Goal: Information Seeking & Learning: Learn about a topic

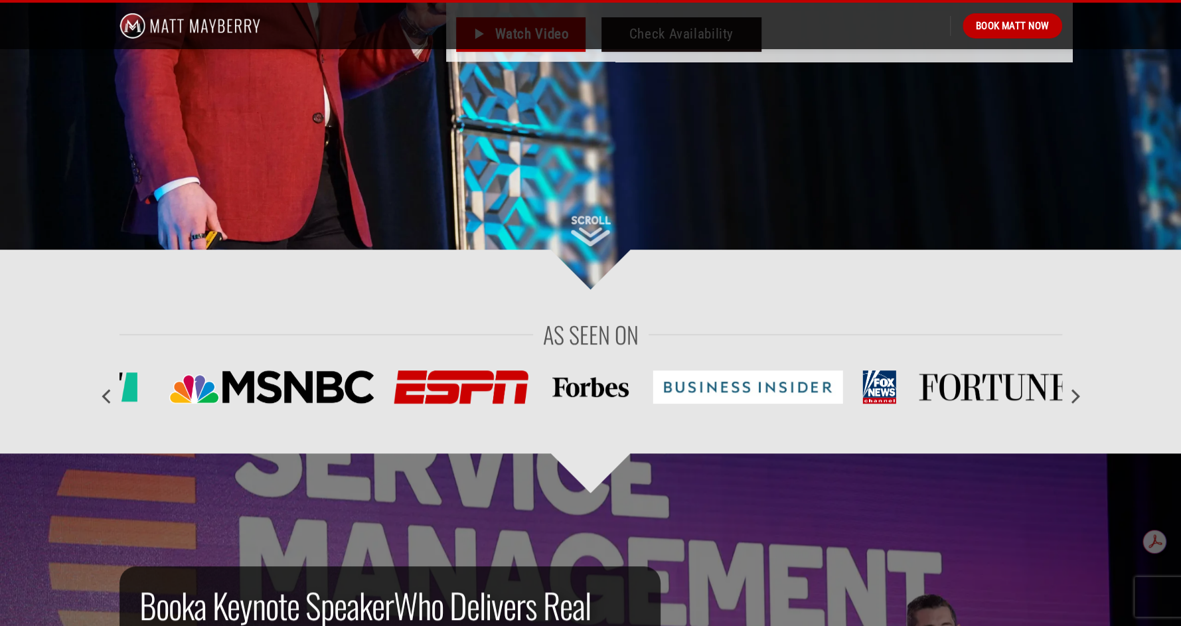
scroll to position [531, 0]
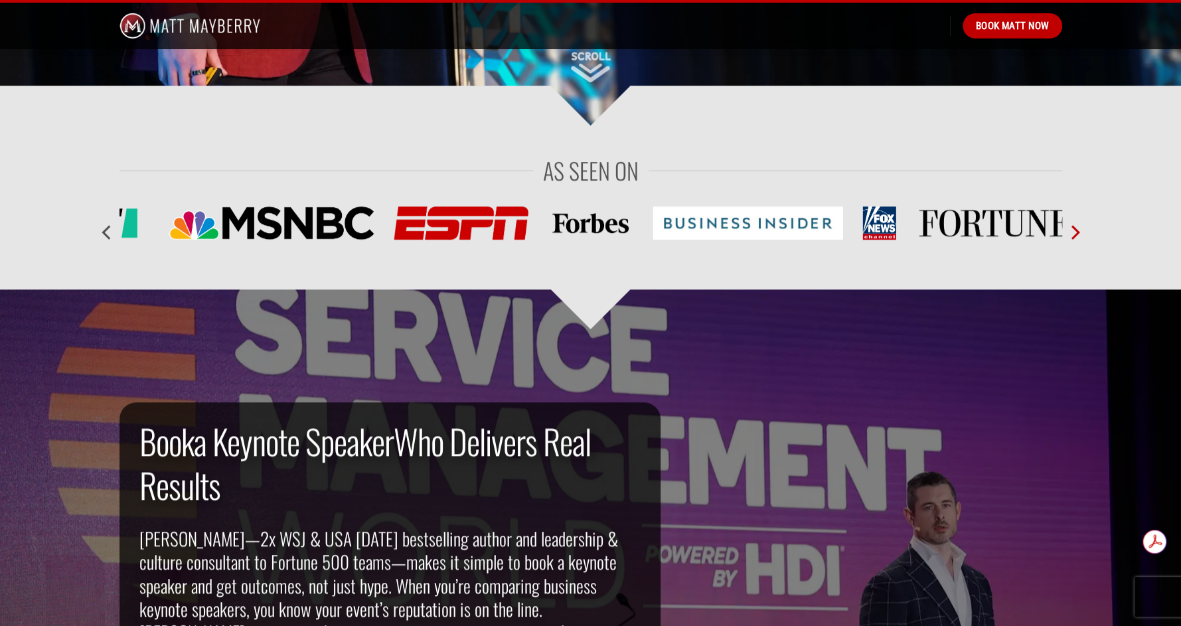
click at [1071, 233] on icon "Next" at bounding box center [1074, 232] width 24 height 24
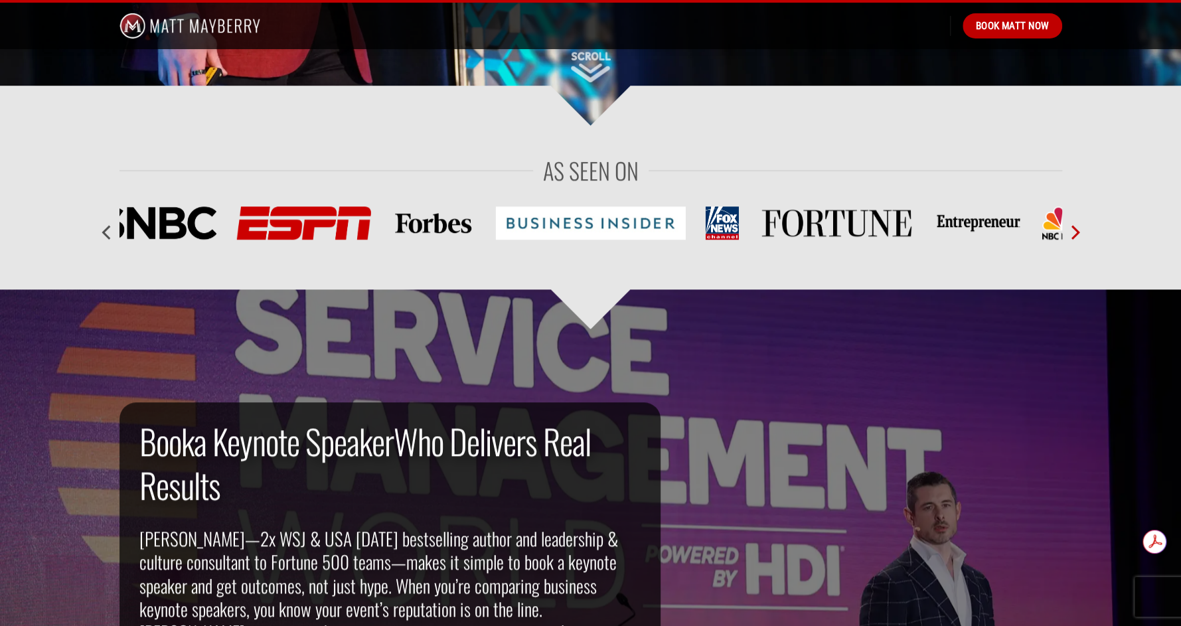
click at [1071, 233] on icon "Next" at bounding box center [1074, 232] width 24 height 24
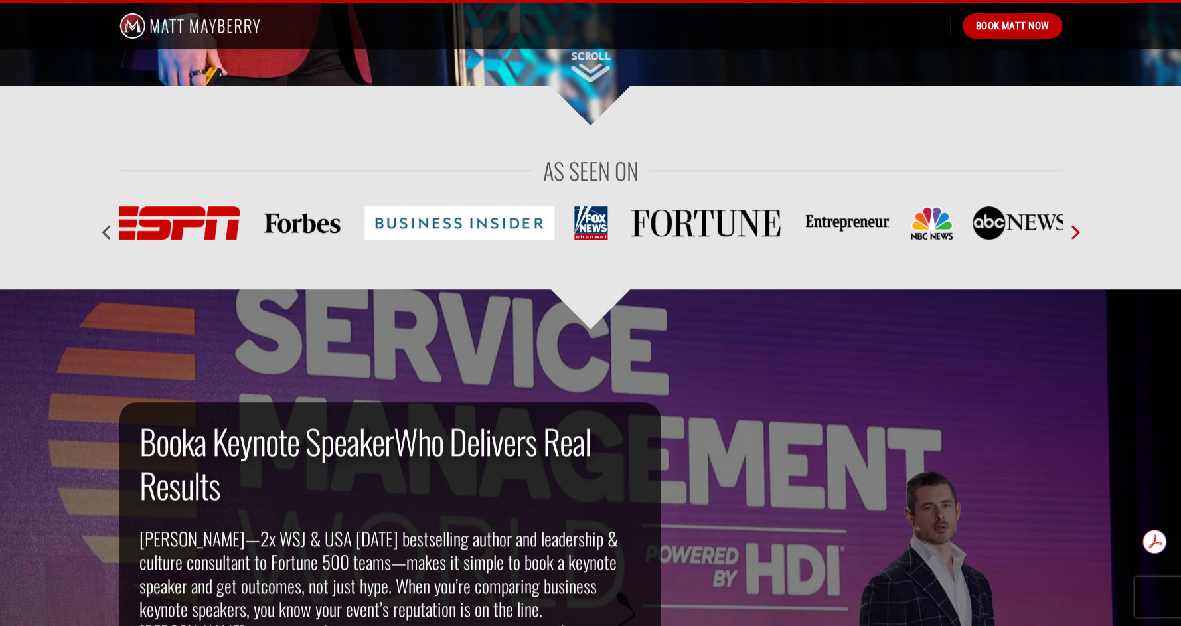
click at [1071, 233] on icon "Next" at bounding box center [1074, 232] width 24 height 24
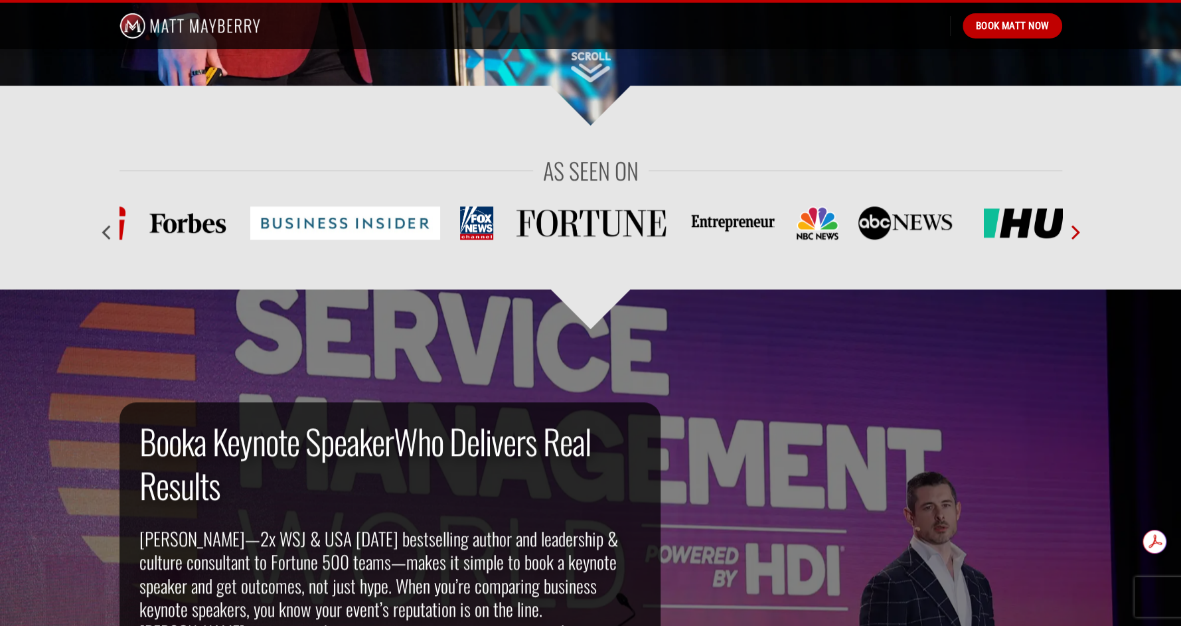
click at [1071, 233] on icon "Next" at bounding box center [1074, 232] width 24 height 24
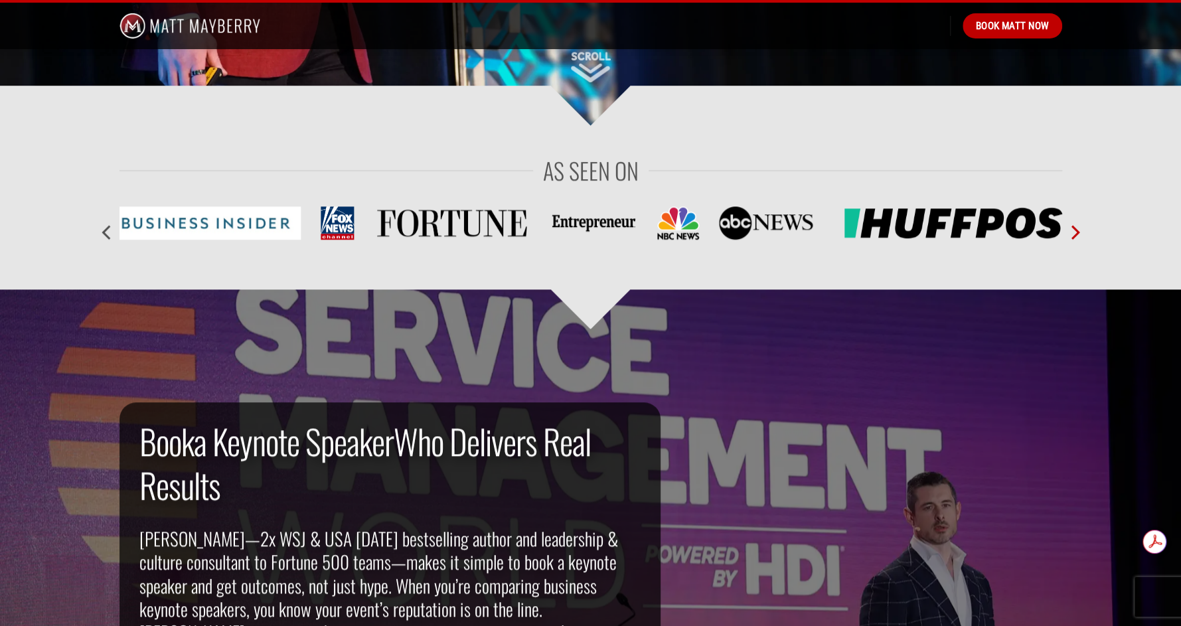
click at [1071, 233] on icon "Next" at bounding box center [1074, 232] width 24 height 24
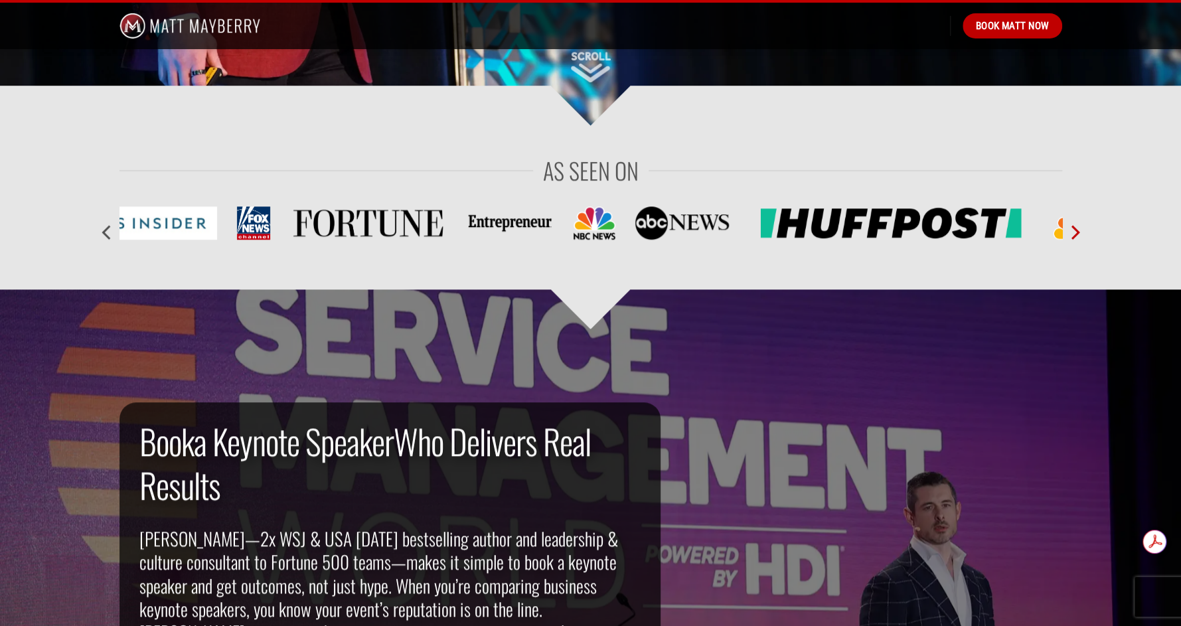
click at [1071, 233] on icon "Next" at bounding box center [1074, 232] width 24 height 24
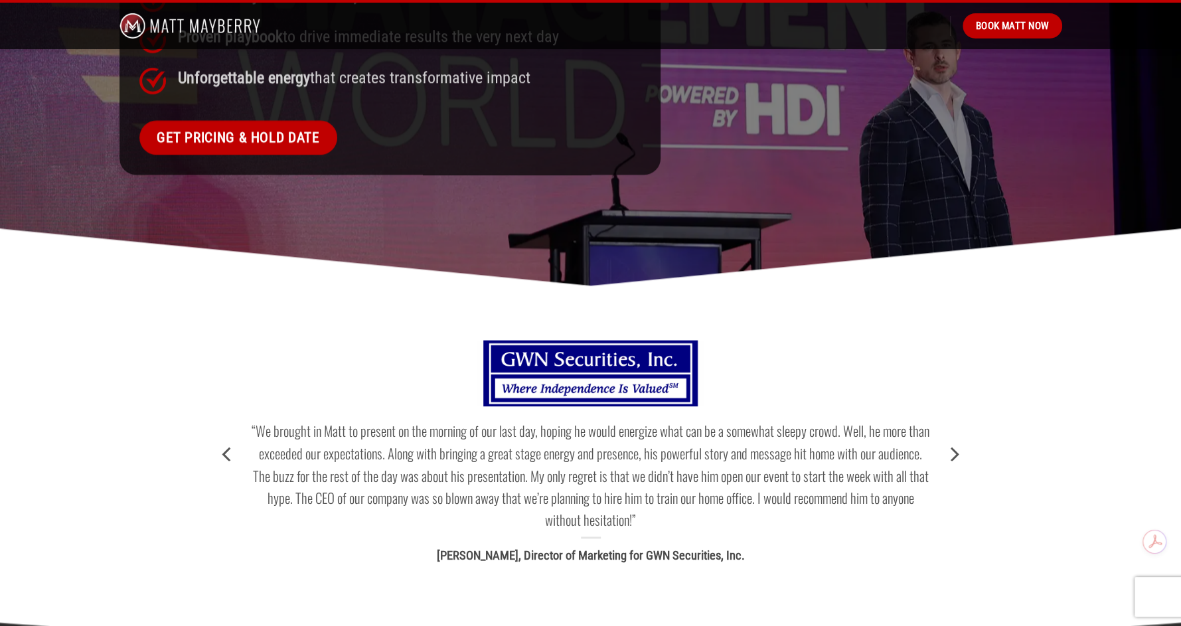
scroll to position [1460, 0]
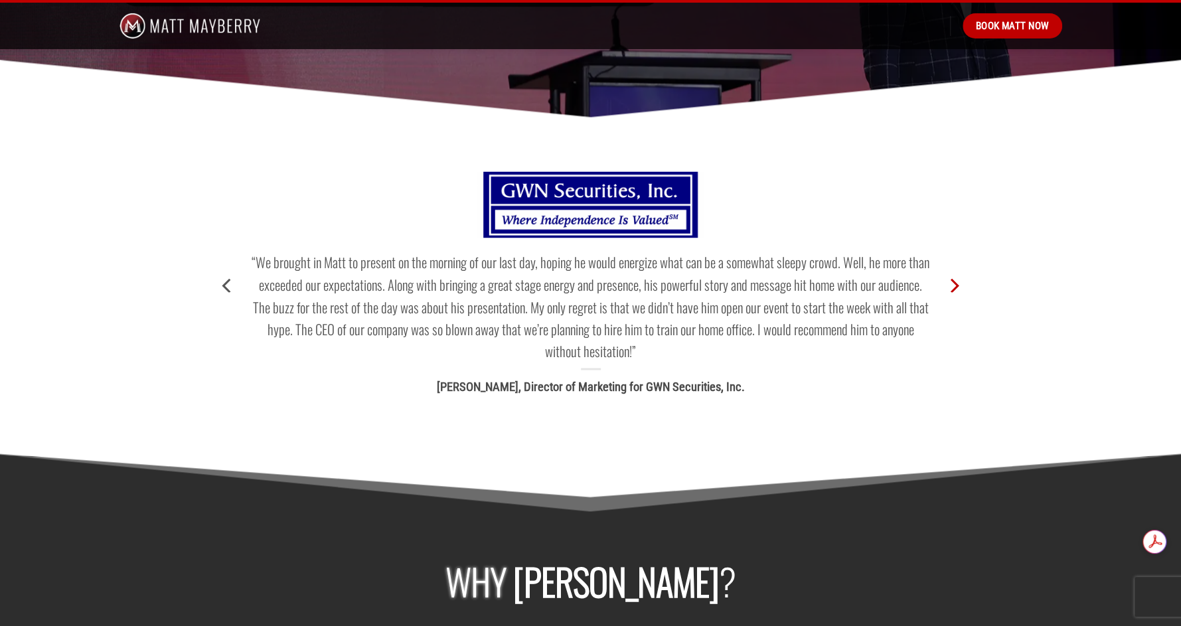
click at [953, 274] on icon "Next" at bounding box center [953, 286] width 24 height 24
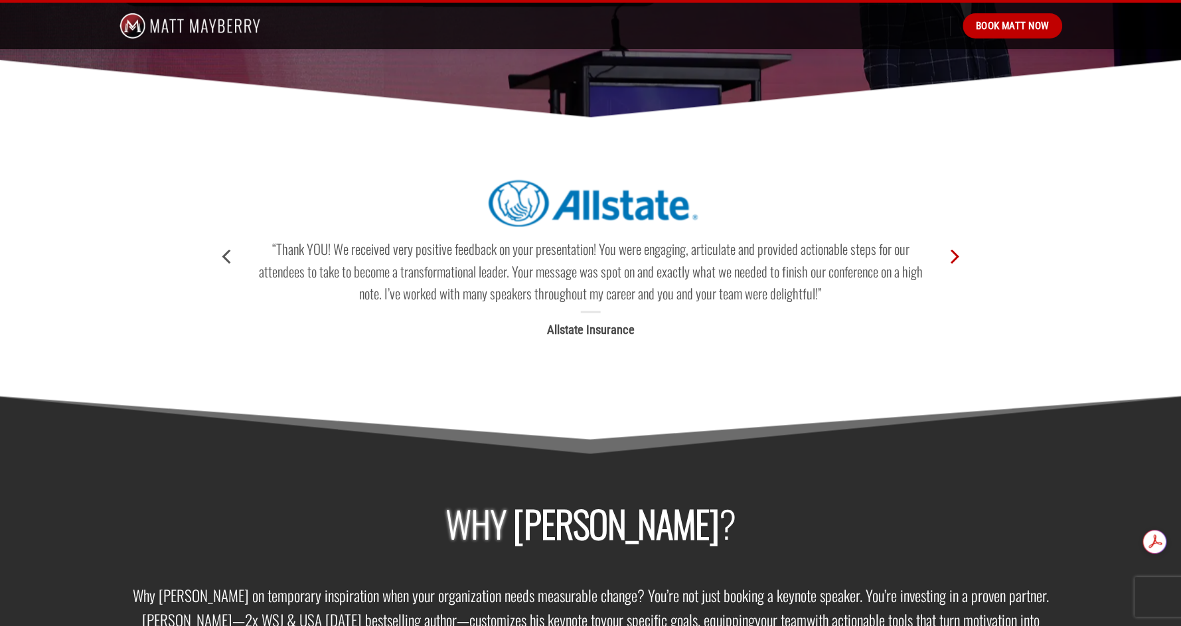
click at [953, 271] on div "“We brought in Matt to present on the morning of our last day, hoping he would …" at bounding box center [591, 256] width 963 height 197
click at [955, 250] on icon "Next" at bounding box center [955, 257] width 9 height 15
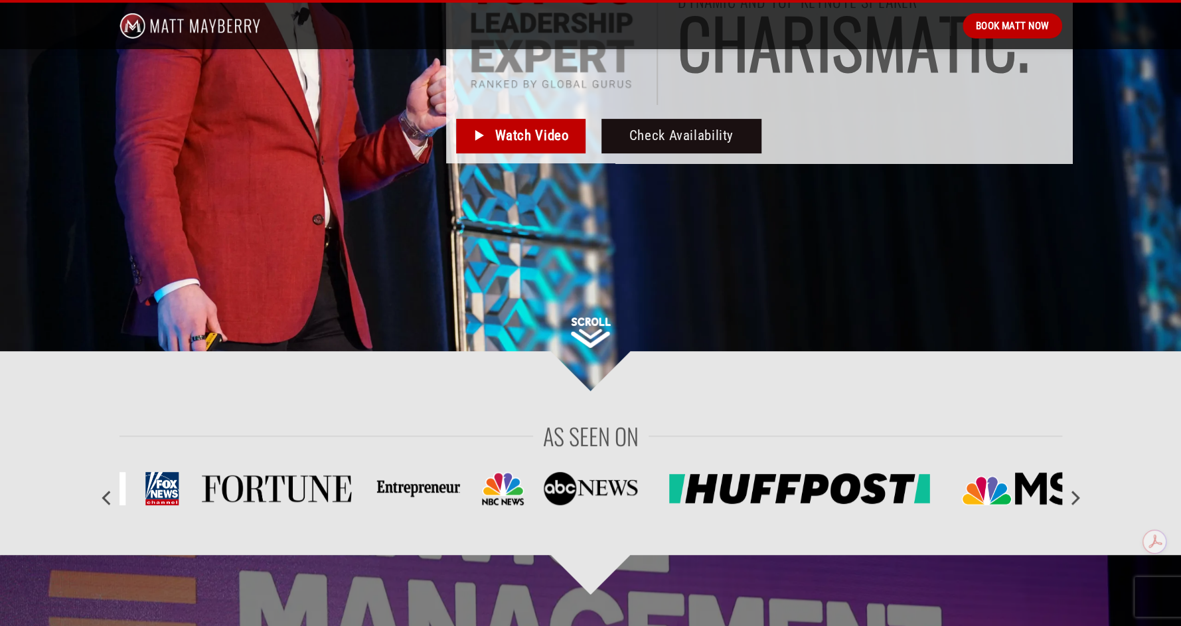
scroll to position [0, 0]
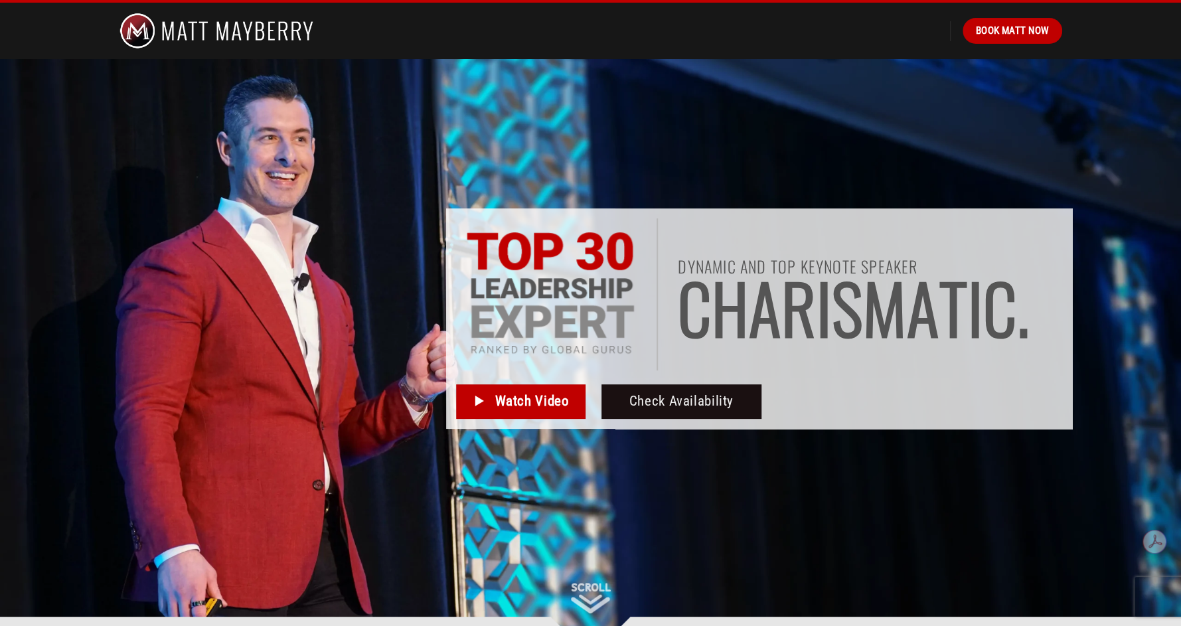
click at [268, 29] on img at bounding box center [216, 31] width 195 height 56
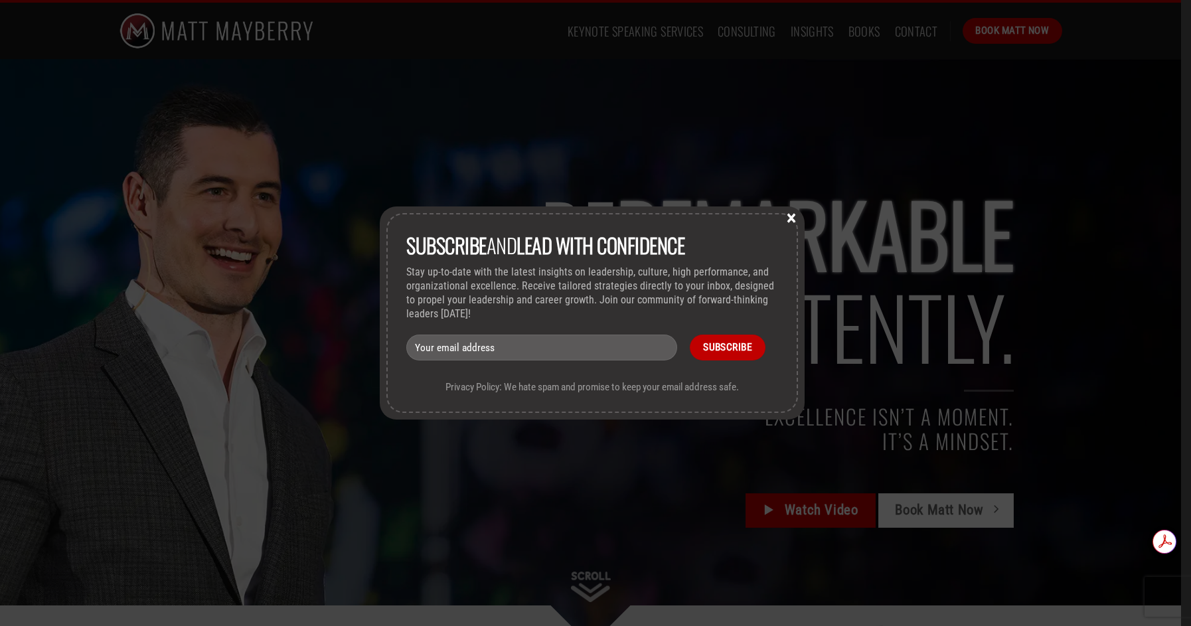
click at [792, 212] on button "×" at bounding box center [791, 217] width 20 height 12
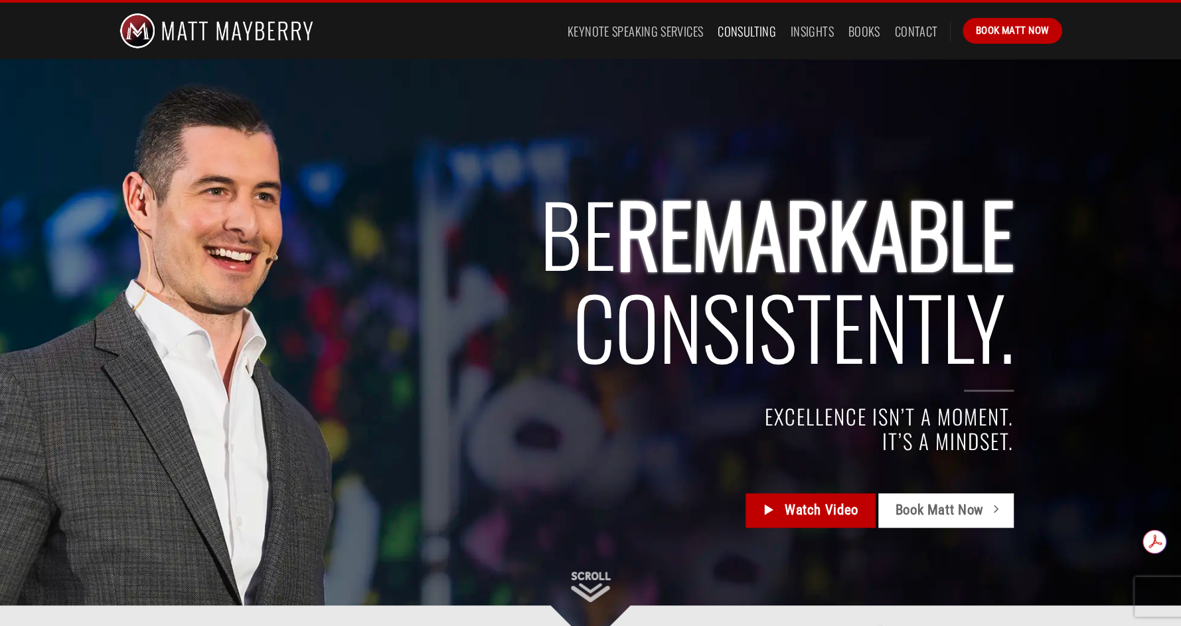
click at [758, 31] on link "Consulting" at bounding box center [747, 31] width 58 height 24
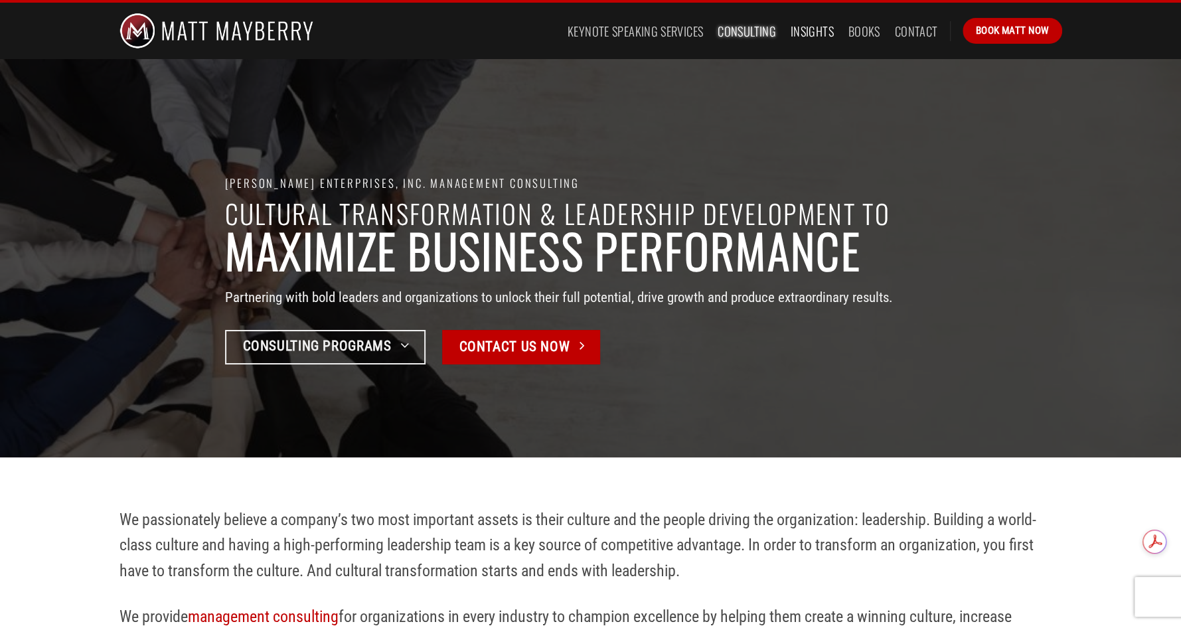
click at [811, 36] on link "Insights" at bounding box center [812, 31] width 43 height 24
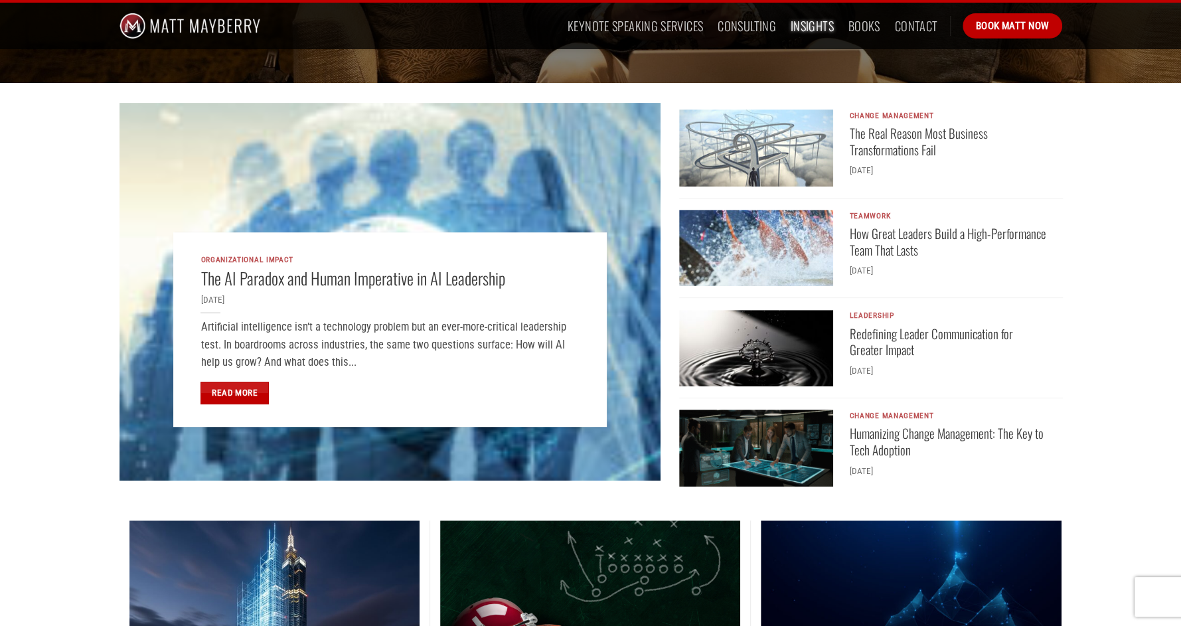
scroll to position [133, 0]
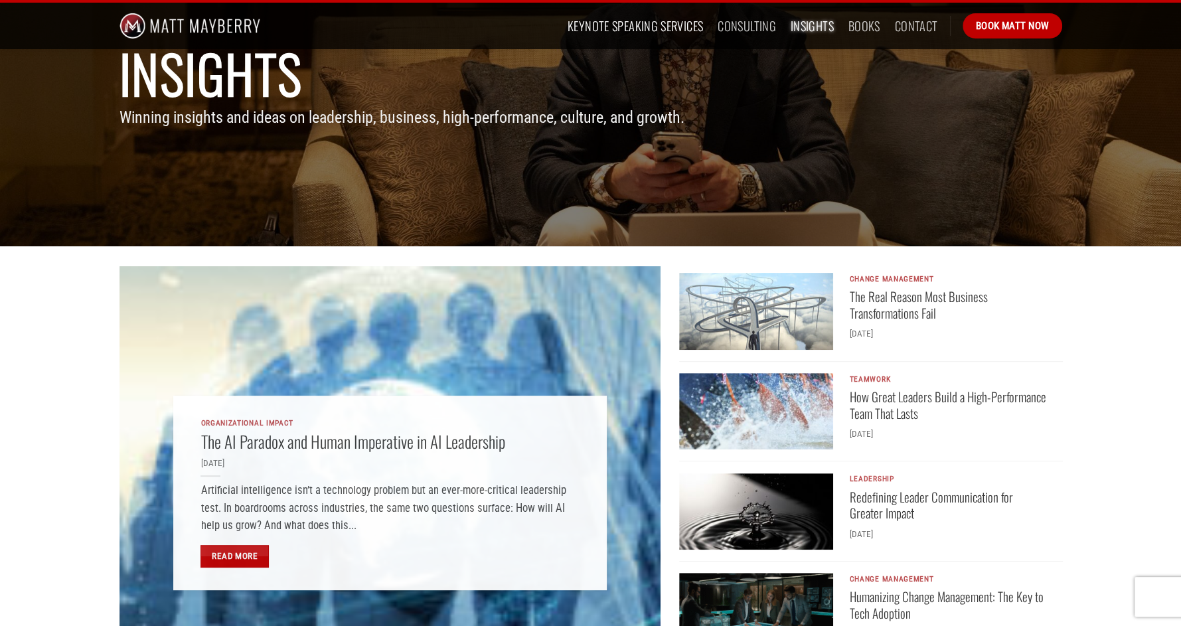
click at [641, 22] on link "Keynote Speaking Services" at bounding box center [635, 26] width 135 height 24
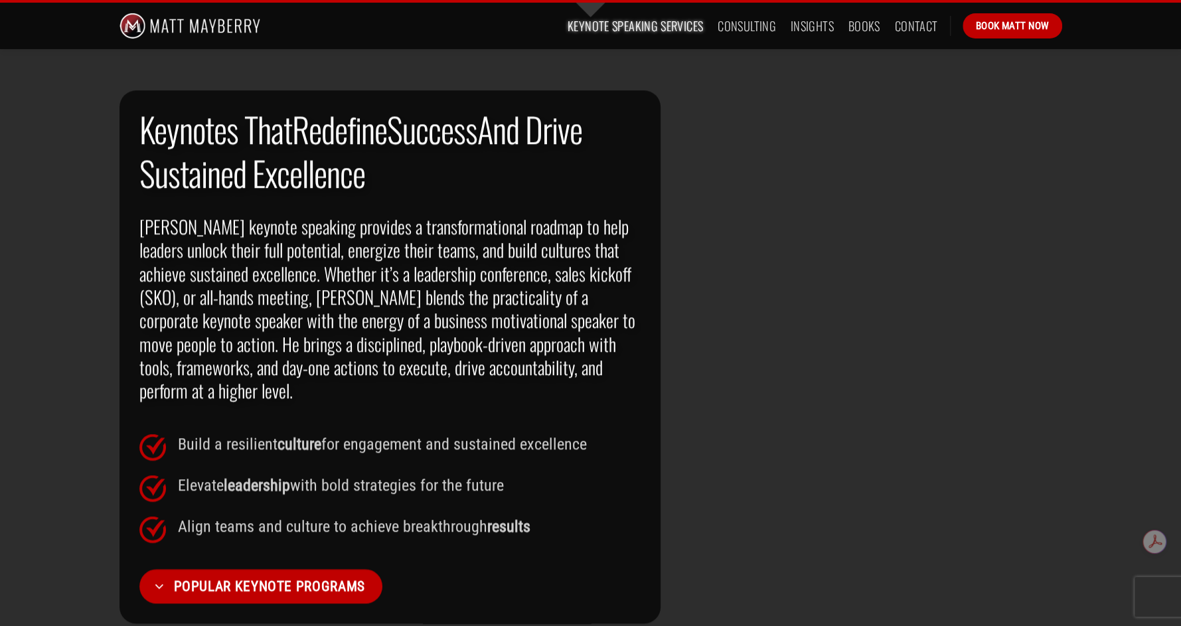
scroll to position [863, 0]
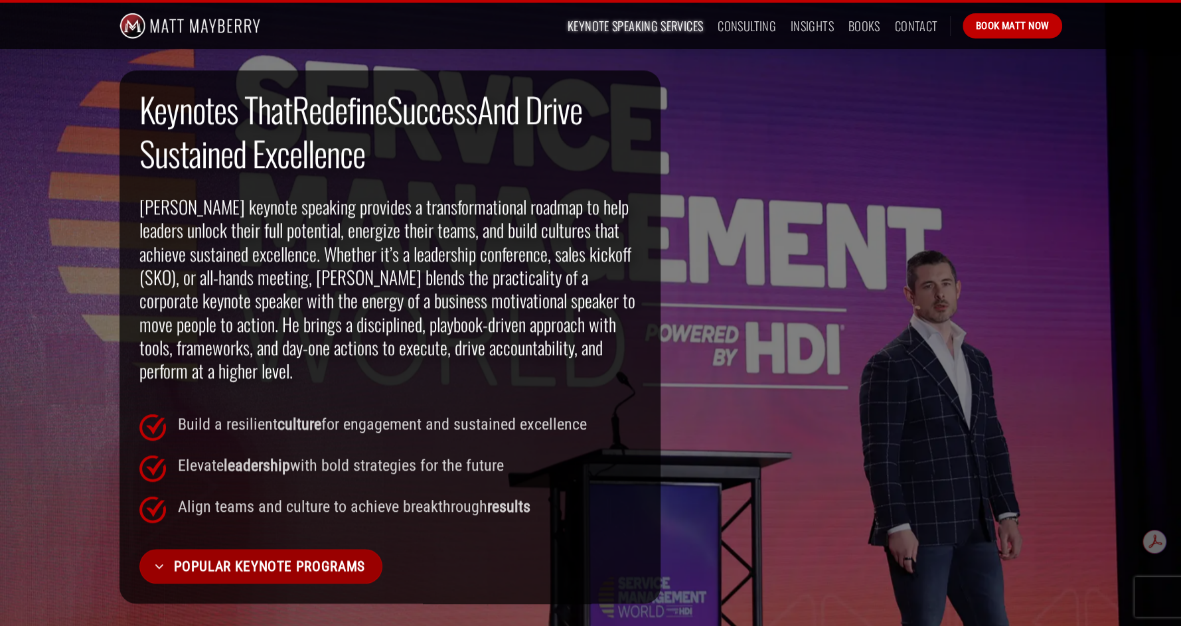
click at [232, 555] on span "Popular Keynote Programs" at bounding box center [268, 566] width 191 height 23
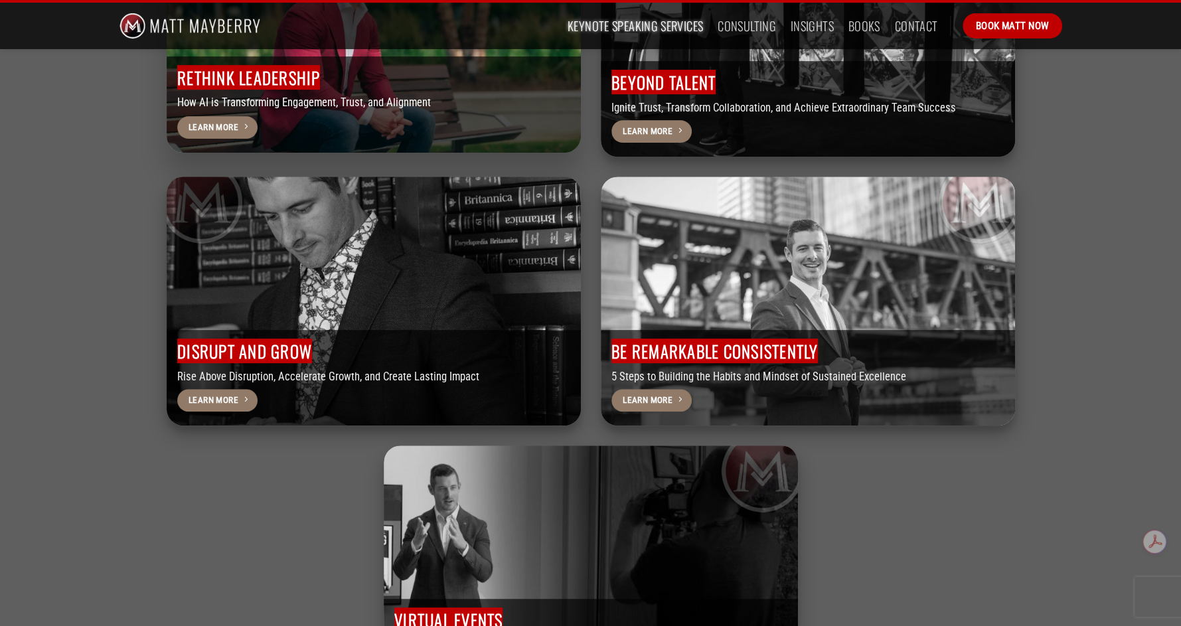
scroll to position [3721, 0]
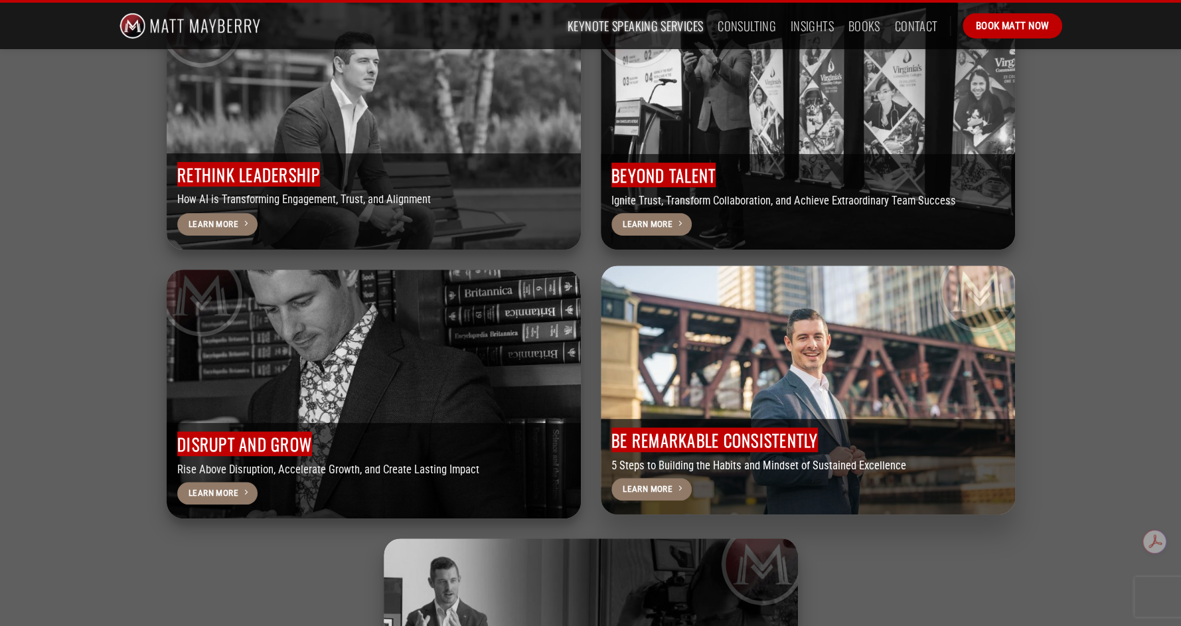
click at [754, 428] on span "Be Remarkable Consistently" at bounding box center [714, 440] width 206 height 25
click at [657, 482] on span "Learn More" at bounding box center [648, 489] width 50 height 14
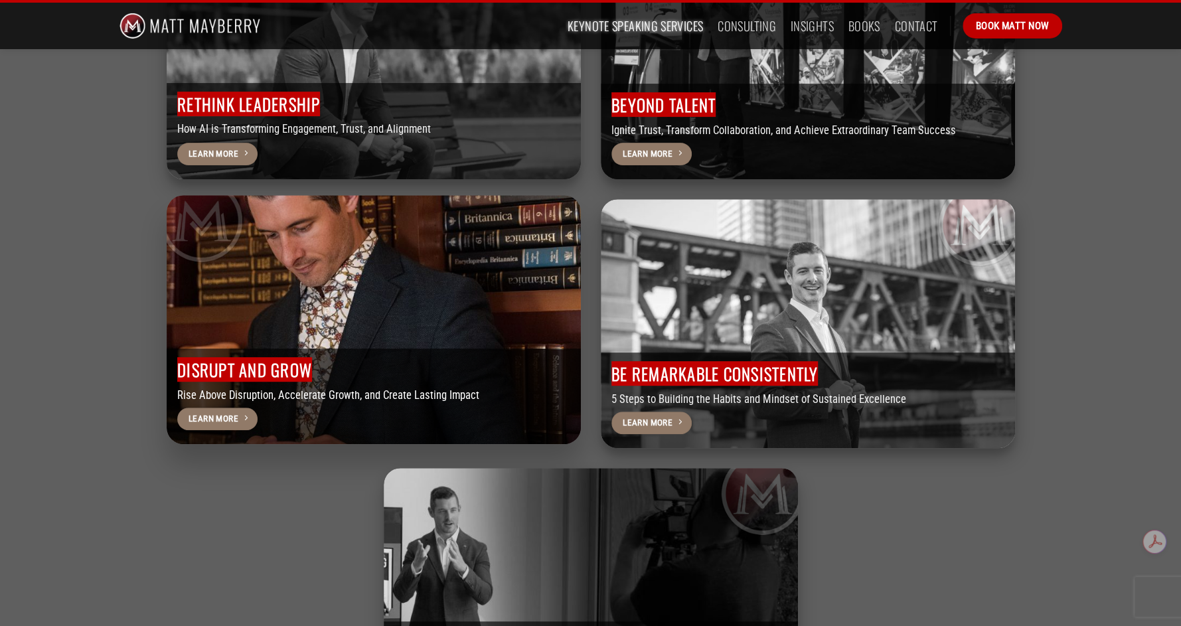
scroll to position [3787, 0]
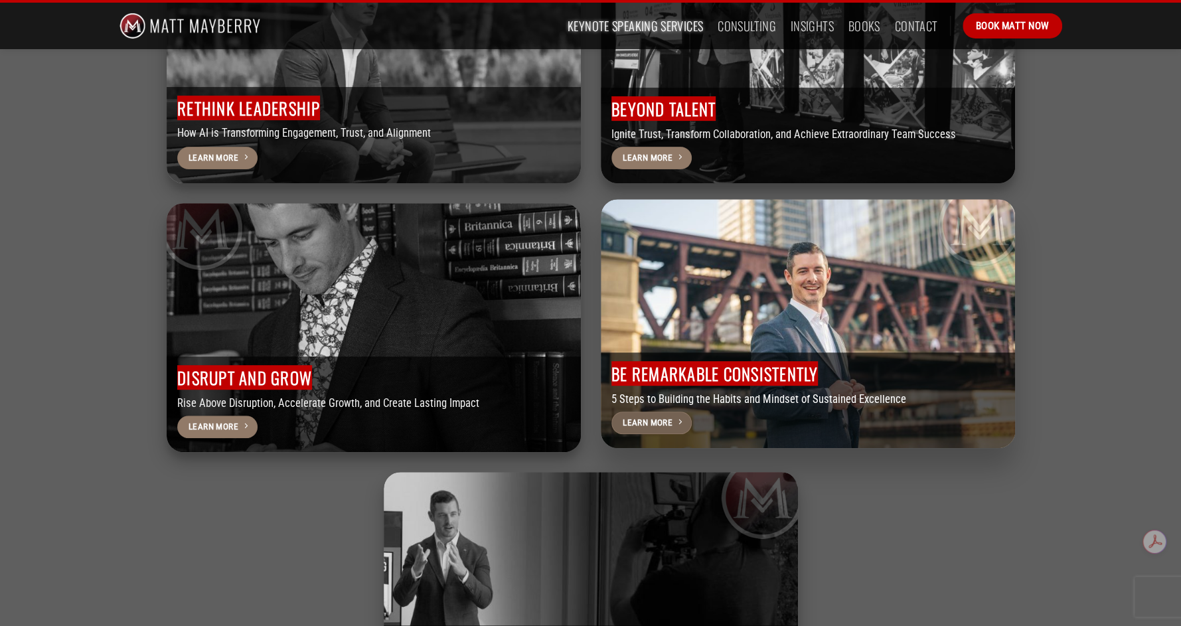
click at [649, 416] on span "Learn More" at bounding box center [648, 423] width 50 height 14
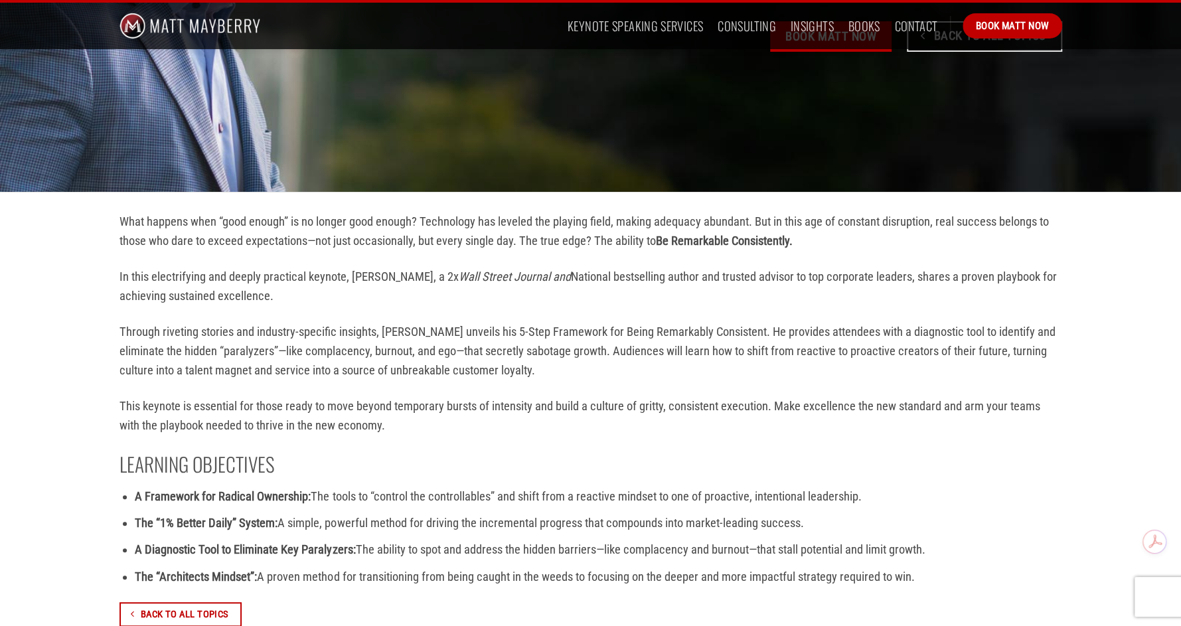
scroll to position [133, 0]
